Goal: Information Seeking & Learning: Check status

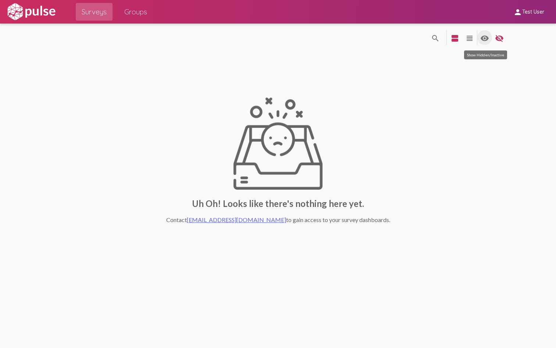
click at [484, 39] on mat-icon "visibility" at bounding box center [485, 38] width 9 height 9
click at [523, 12] on span "Test User" at bounding box center [534, 12] width 22 height 7
click at [521, 28] on button "Sign Out" at bounding box center [526, 31] width 41 height 18
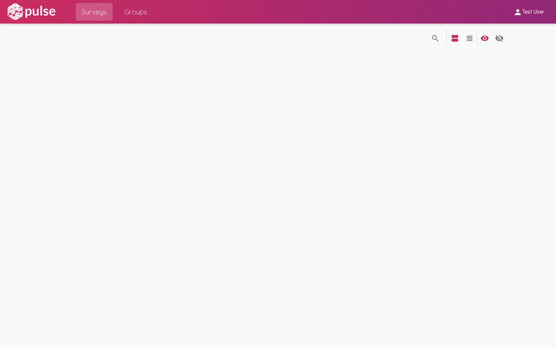
click at [524, 11] on span "Test User" at bounding box center [534, 12] width 22 height 7
click at [518, 34] on button "Sign Out" at bounding box center [526, 31] width 41 height 18
click at [526, 11] on span "Test User" at bounding box center [534, 12] width 22 height 7
click at [526, 32] on button "Sign Out" at bounding box center [526, 31] width 41 height 18
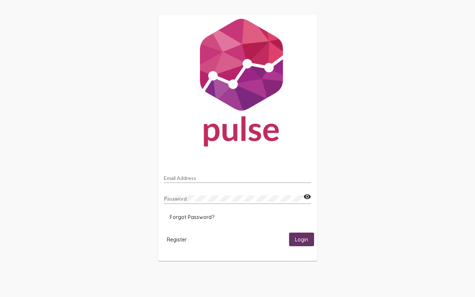
click at [128, 159] on div "Email Address Password visibility Forgot Password? Register Login" at bounding box center [237, 138] width 475 height 276
click at [184, 182] on div "Email Address" at bounding box center [237, 176] width 147 height 14
type input "[EMAIL_ADDRESS][DOMAIN_NAME]"
click at [295, 237] on span "Login" at bounding box center [301, 239] width 13 height 7
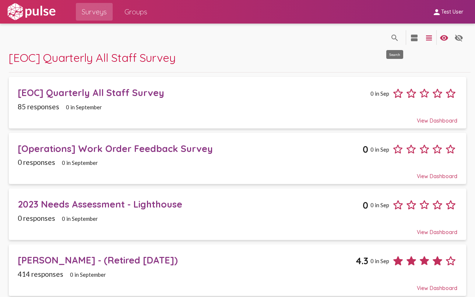
click at [399, 38] on button "search" at bounding box center [394, 37] width 15 height 15
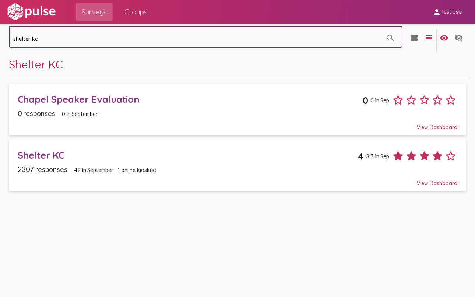
type input "shelter kc"
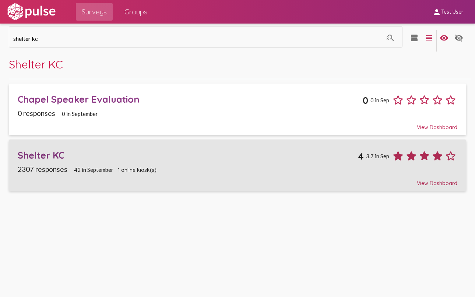
click at [55, 155] on div "Shelter KC" at bounding box center [188, 154] width 340 height 11
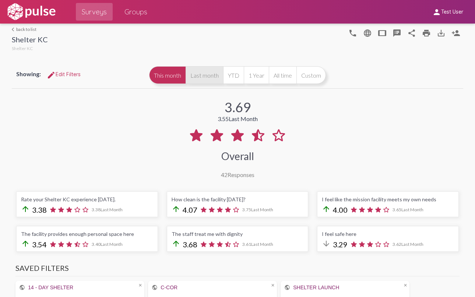
click at [206, 80] on button "Last month" at bounding box center [204, 75] width 38 height 18
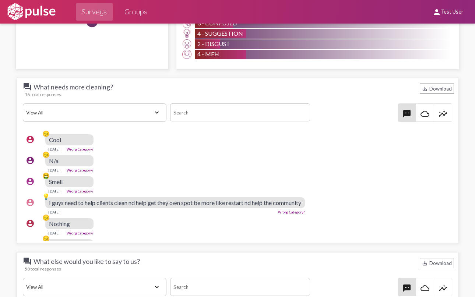
scroll to position [0, 0]
click at [423, 115] on mat-icon "cloud_queue" at bounding box center [424, 113] width 9 height 9
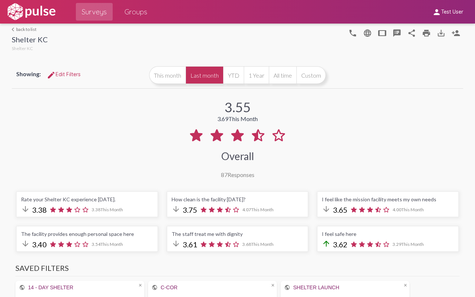
scroll to position [0, 0]
